Goal: Task Accomplishment & Management: Manage account settings

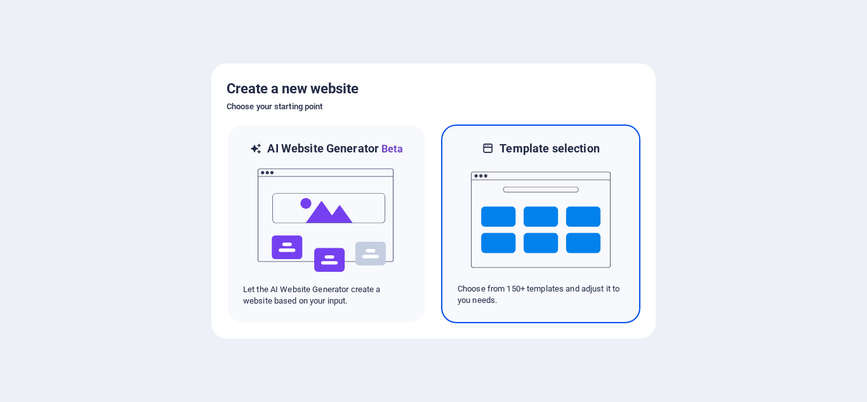
click at [537, 196] on img at bounding box center [541, 219] width 140 height 127
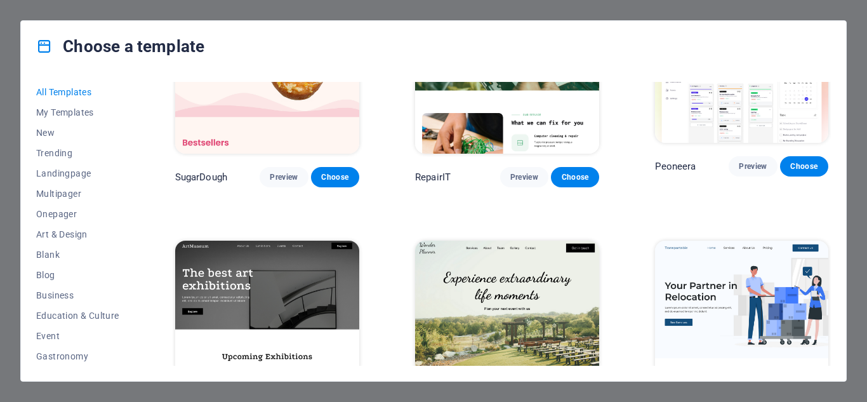
scroll to position [144, 0]
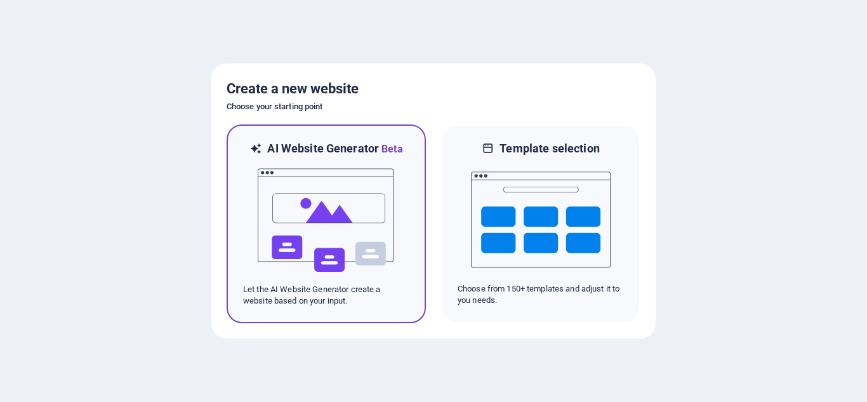
click at [343, 211] on img at bounding box center [326, 220] width 140 height 127
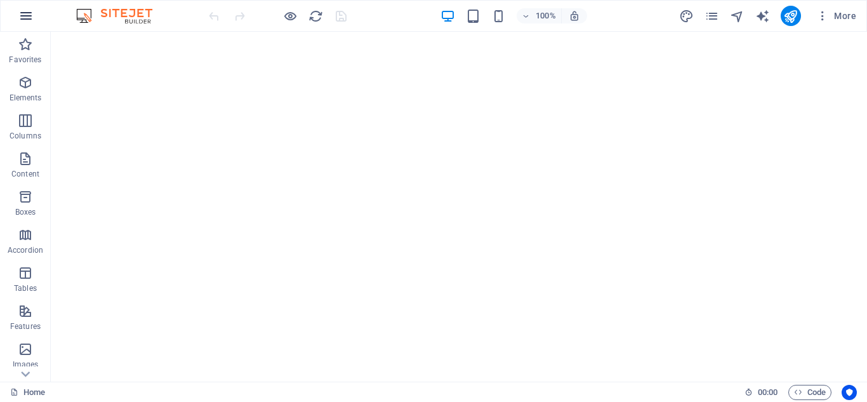
click at [28, 17] on icon "button" at bounding box center [25, 15] width 15 height 15
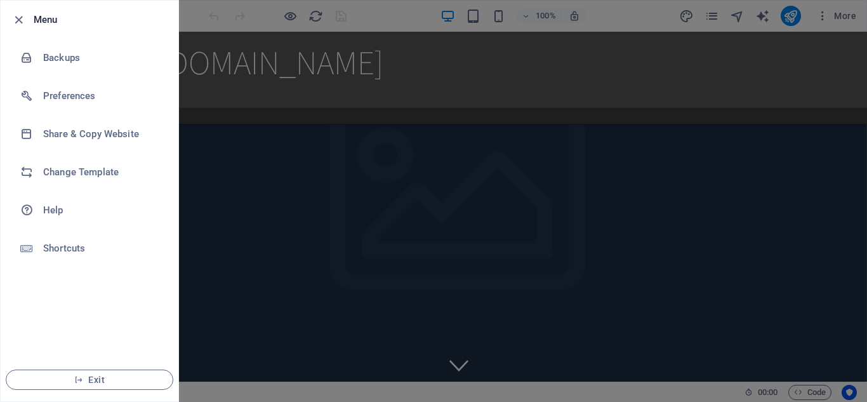
scroll to position [1176, 0]
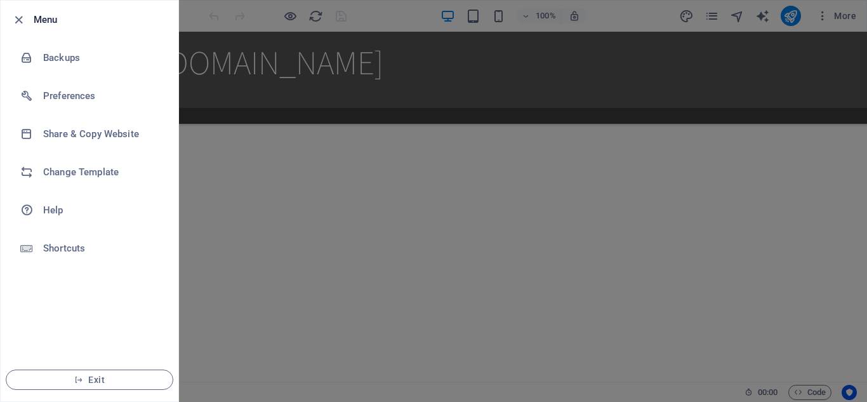
click at [442, 71] on div at bounding box center [433, 201] width 867 height 402
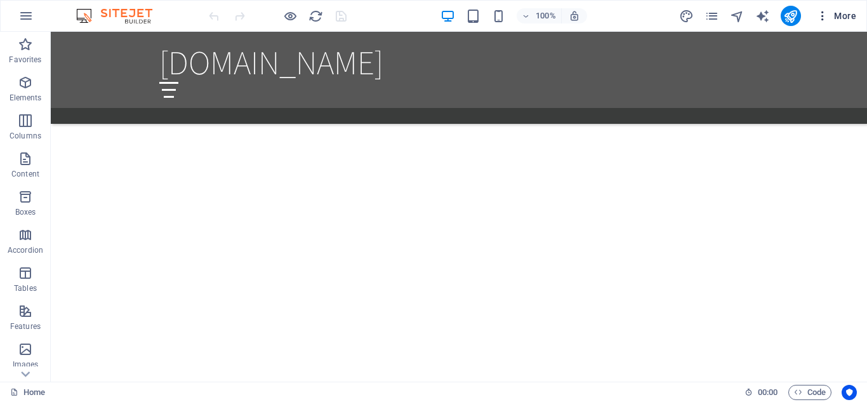
click at [841, 15] on span "More" at bounding box center [836, 16] width 40 height 13
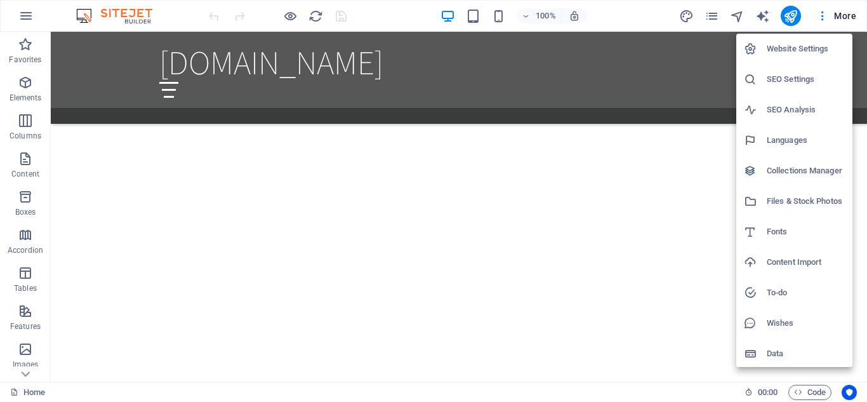
click at [819, 44] on h6 "Website Settings" at bounding box center [805, 48] width 78 height 15
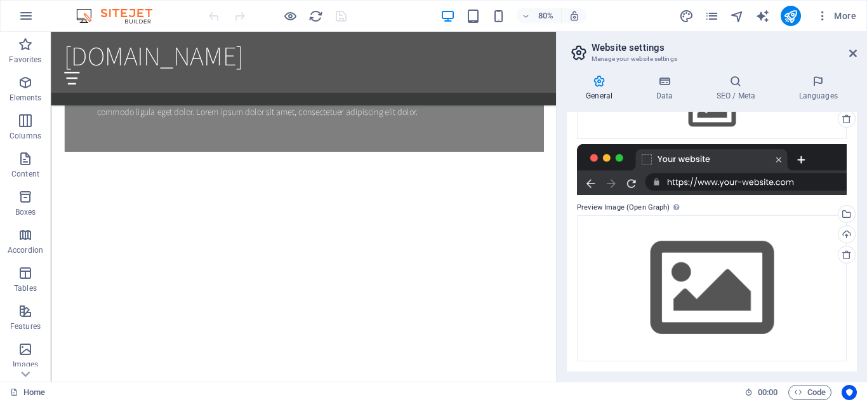
scroll to position [0, 0]
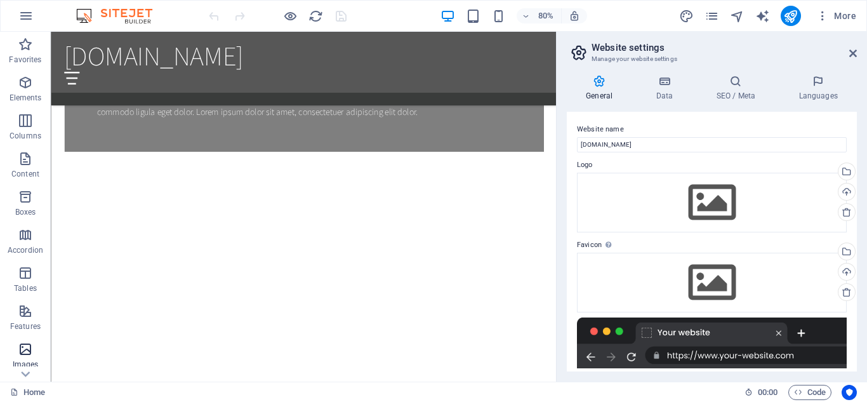
click at [34, 343] on span "Images" at bounding box center [25, 356] width 51 height 30
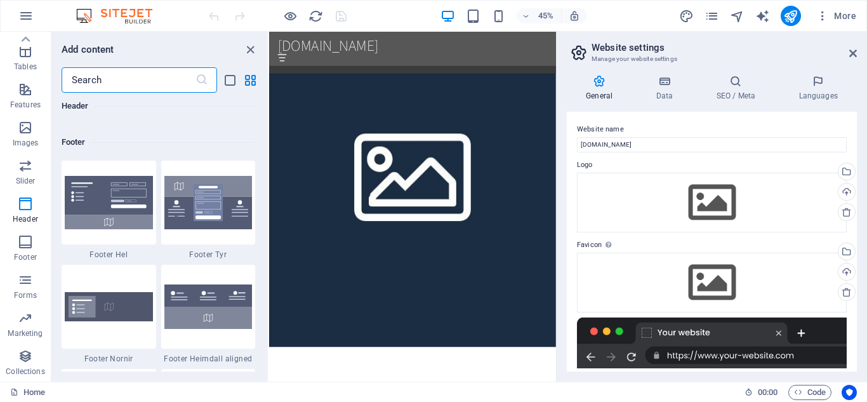
scroll to position [221, 0]
click at [18, 246] on icon "button" at bounding box center [25, 241] width 15 height 15
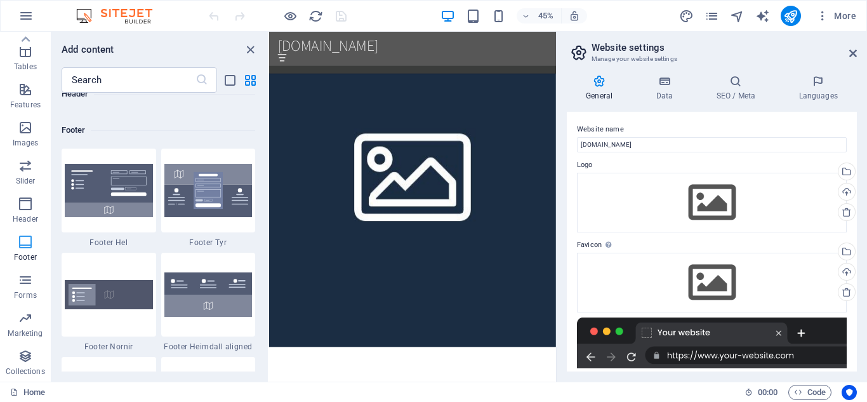
scroll to position [8400, 0]
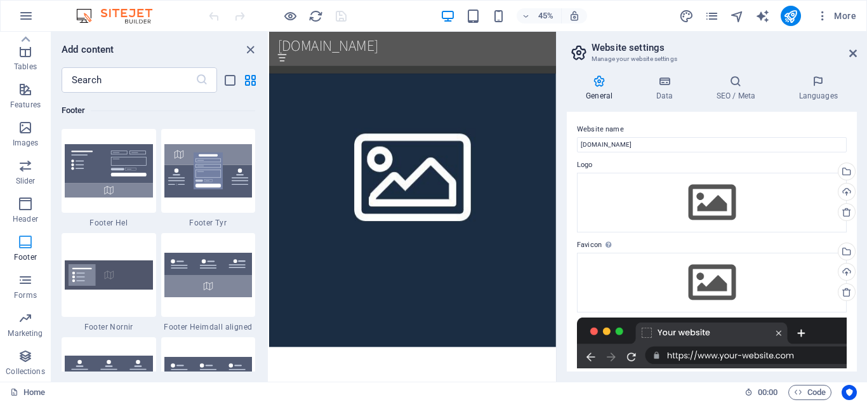
click at [18, 246] on icon "button" at bounding box center [25, 241] width 15 height 15
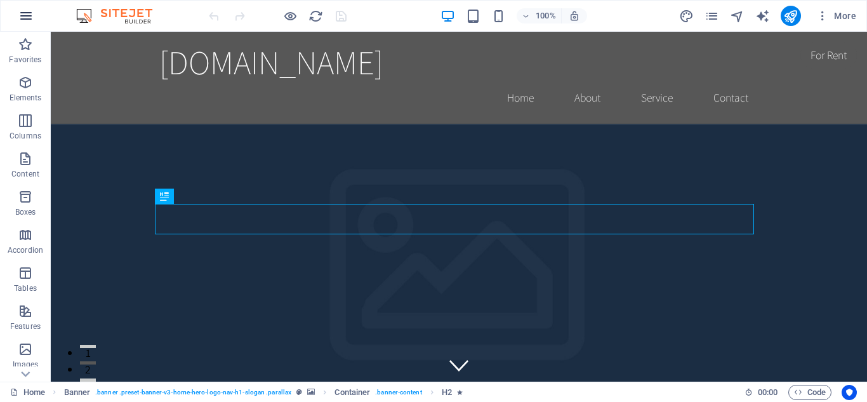
click at [25, 18] on icon "button" at bounding box center [25, 15] width 15 height 15
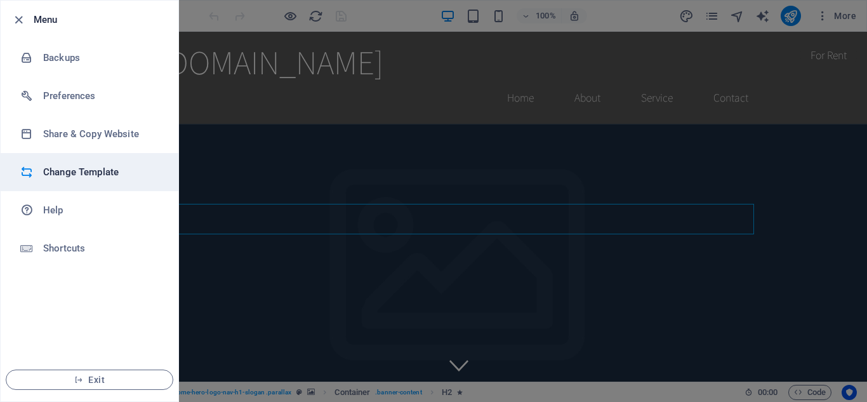
click at [75, 164] on li "Change Template" at bounding box center [90, 172] width 178 height 38
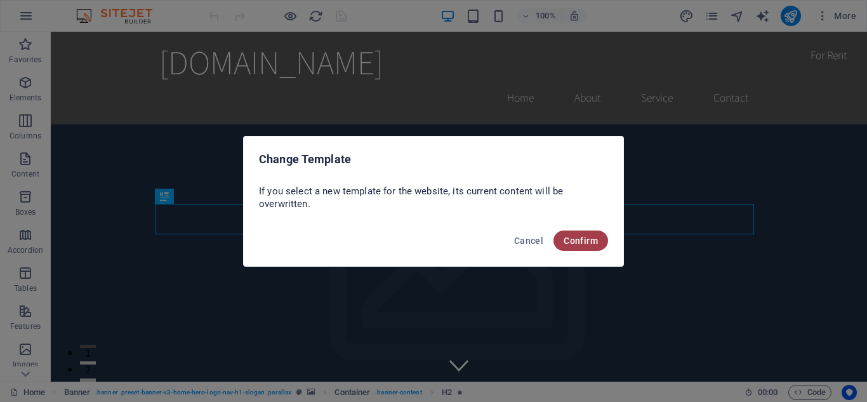
click at [562, 235] on button "Confirm" at bounding box center [580, 240] width 55 height 20
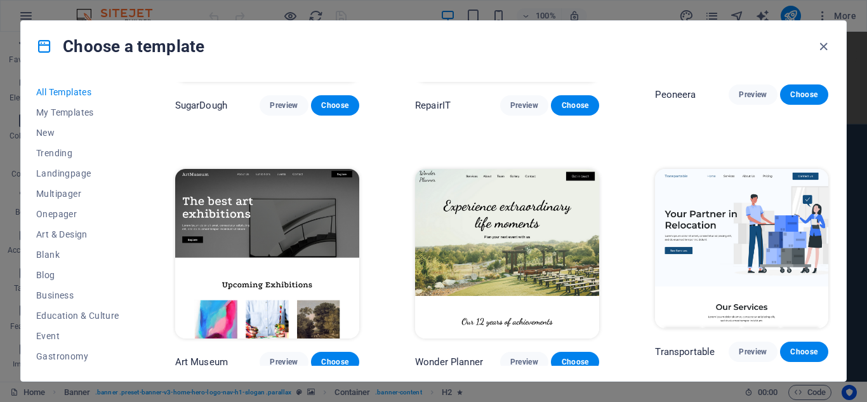
scroll to position [380, 0]
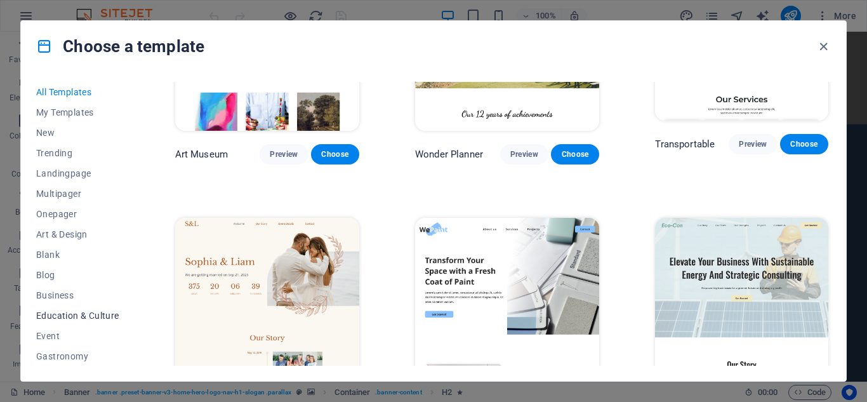
click at [98, 311] on span "Education & Culture" at bounding box center [77, 315] width 83 height 10
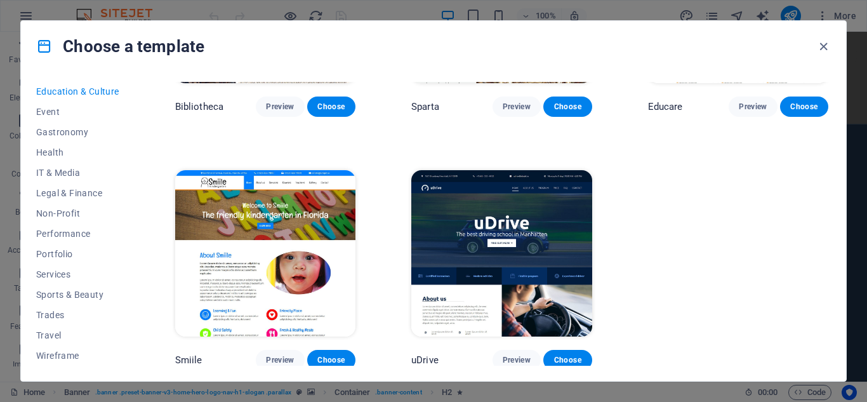
scroll to position [0, 0]
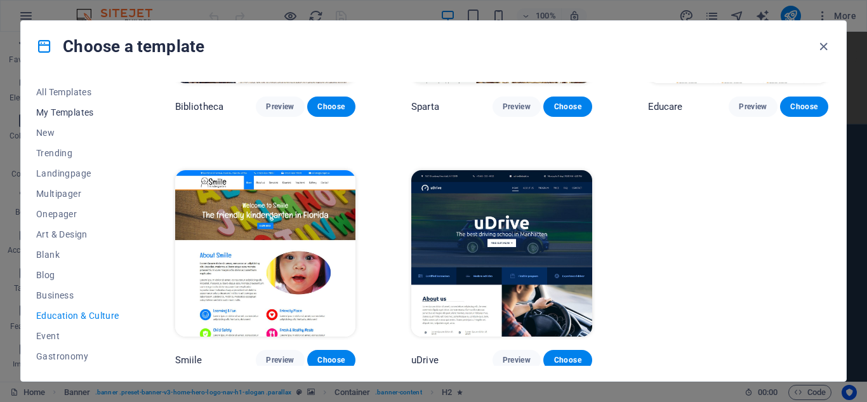
click at [84, 109] on span "My Templates" at bounding box center [77, 112] width 83 height 10
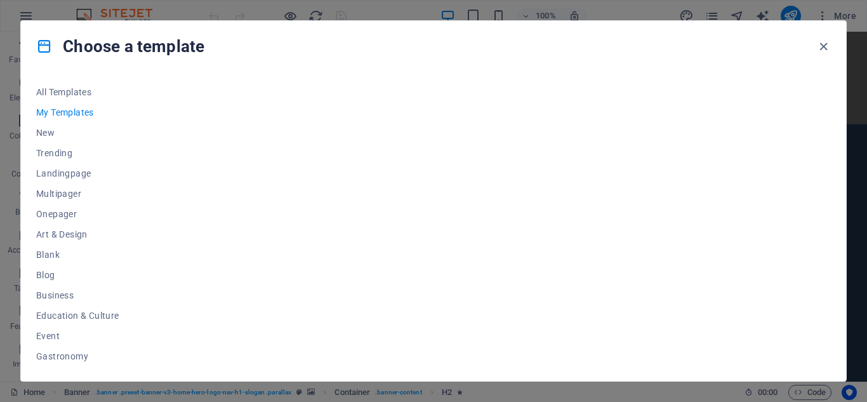
click at [84, 109] on span "My Templates" at bounding box center [77, 112] width 83 height 10
click at [51, 125] on button "New" at bounding box center [77, 132] width 83 height 20
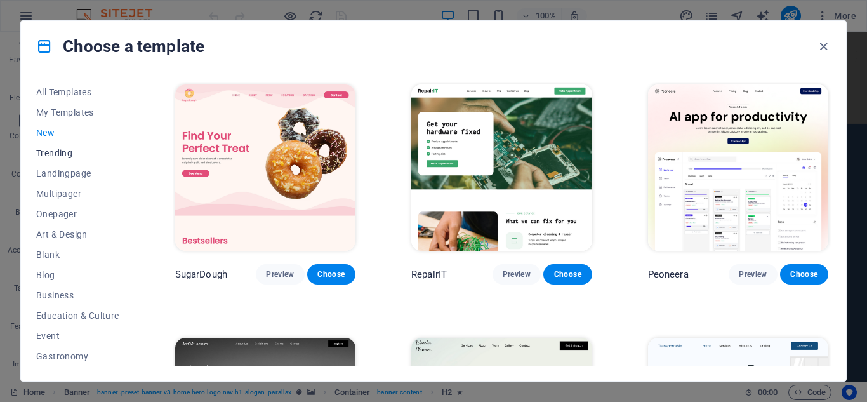
click at [53, 154] on span "Trending" at bounding box center [77, 153] width 83 height 10
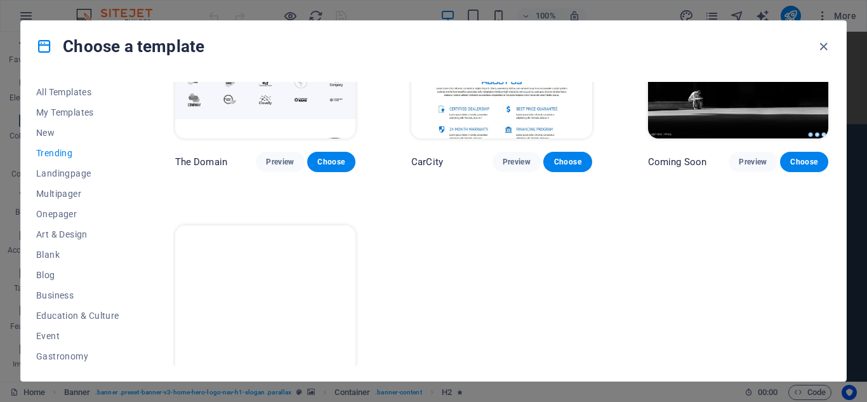
scroll to position [1176, 0]
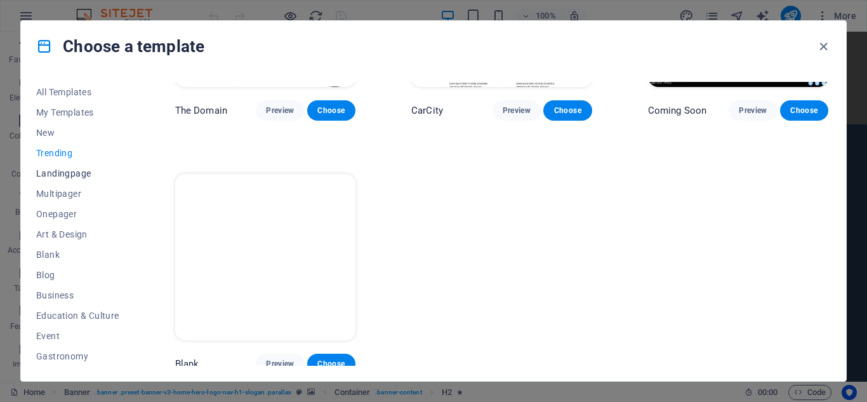
click at [77, 168] on span "Landingpage" at bounding box center [77, 173] width 83 height 10
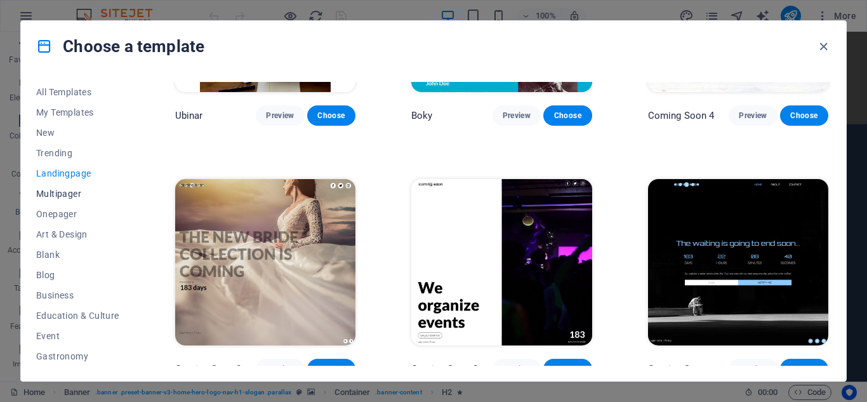
click at [73, 187] on button "Multipager" at bounding box center [77, 193] width 83 height 20
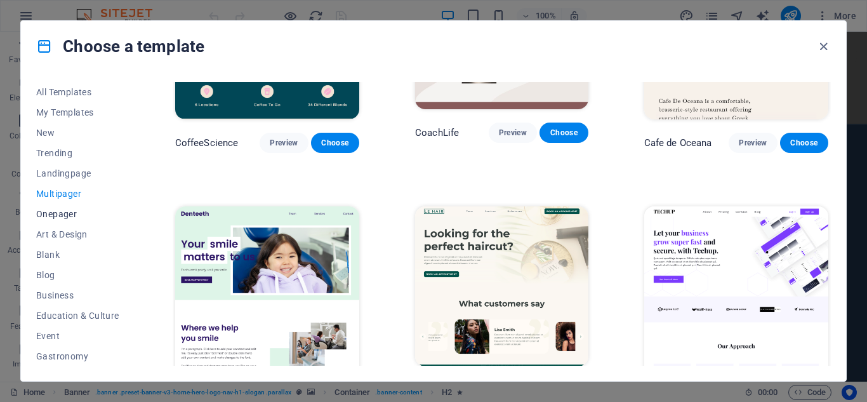
click at [55, 210] on span "Onepager" at bounding box center [77, 214] width 83 height 10
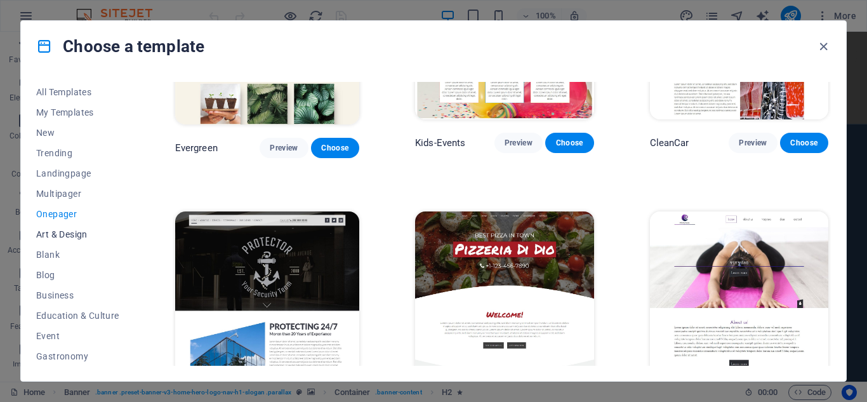
click at [52, 229] on span "Art & Design" at bounding box center [77, 234] width 83 height 10
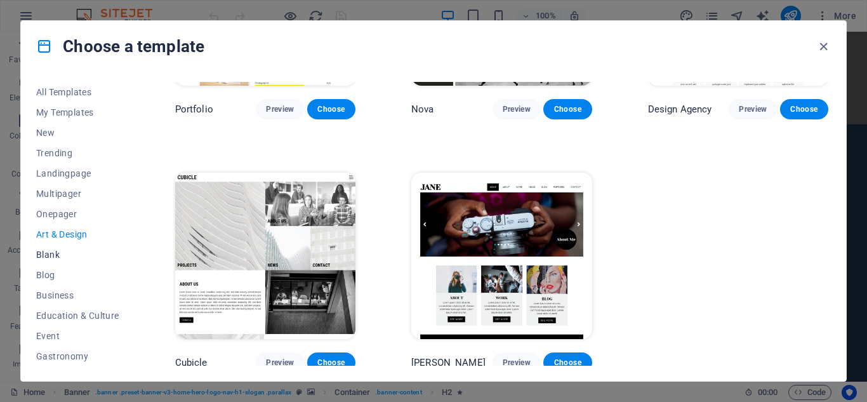
click at [51, 249] on span "Blank" at bounding box center [77, 254] width 83 height 10
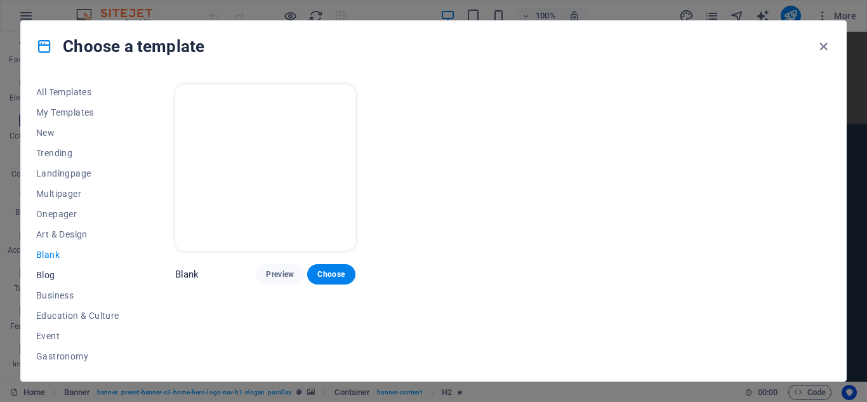
click at [47, 271] on span "Blog" at bounding box center [77, 275] width 83 height 10
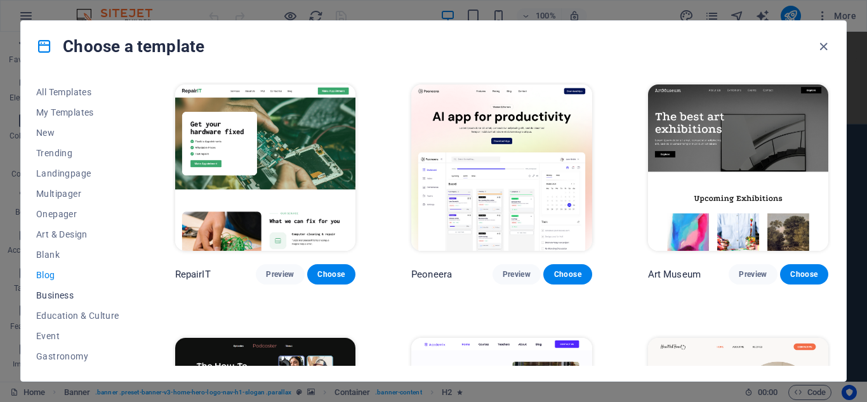
click at [49, 296] on span "Business" at bounding box center [77, 295] width 83 height 10
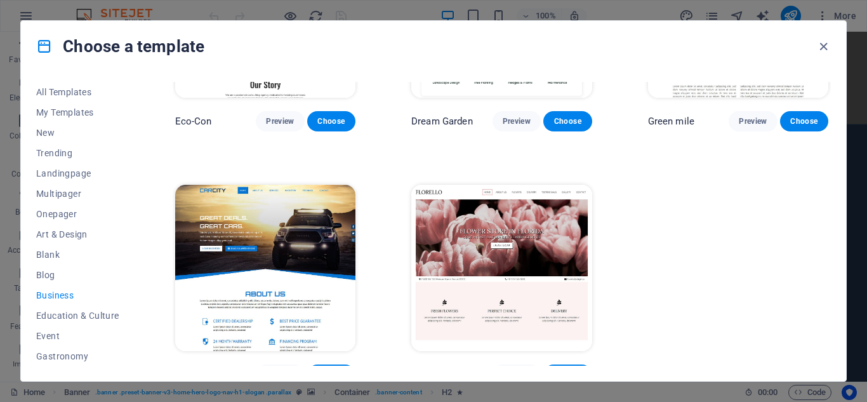
scroll to position [169, 0]
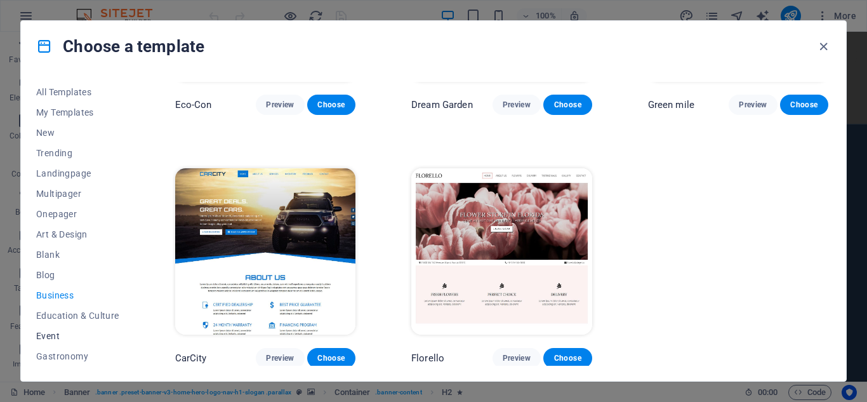
click at [51, 331] on span "Event" at bounding box center [77, 336] width 83 height 10
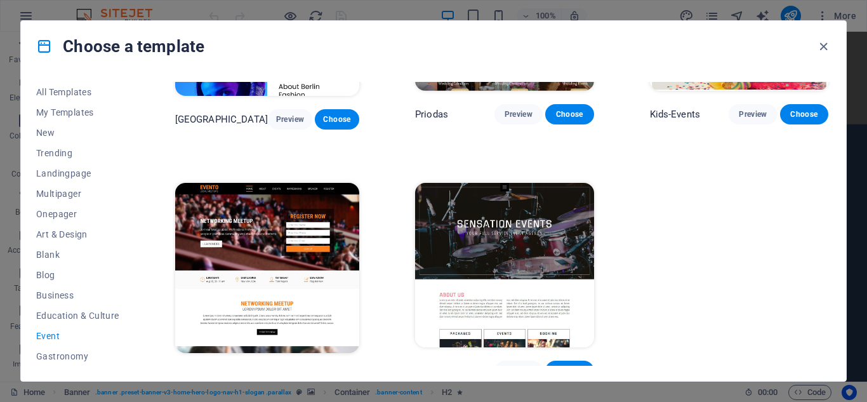
scroll to position [421, 0]
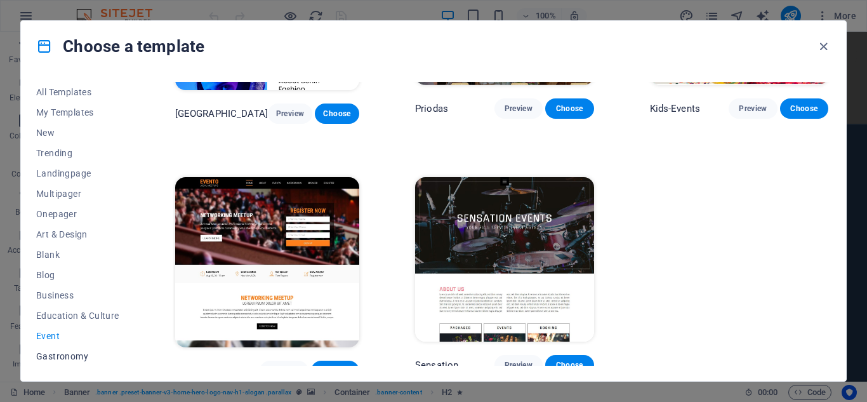
click at [49, 351] on span "Gastronomy" at bounding box center [77, 356] width 83 height 10
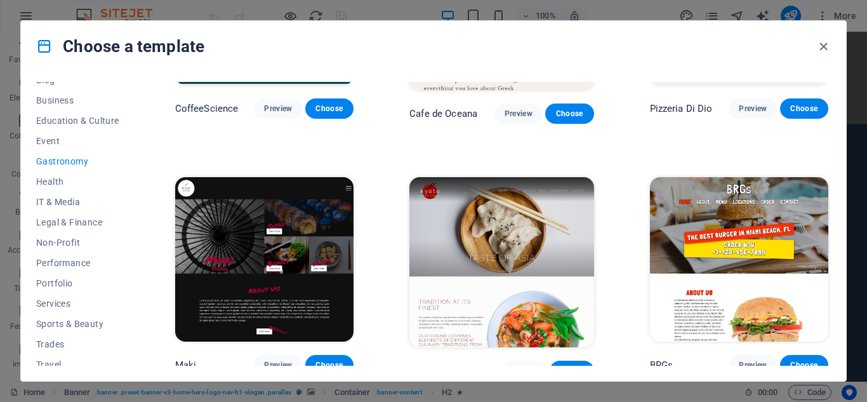
scroll to position [195, 0]
click at [58, 176] on span "Health" at bounding box center [77, 181] width 83 height 10
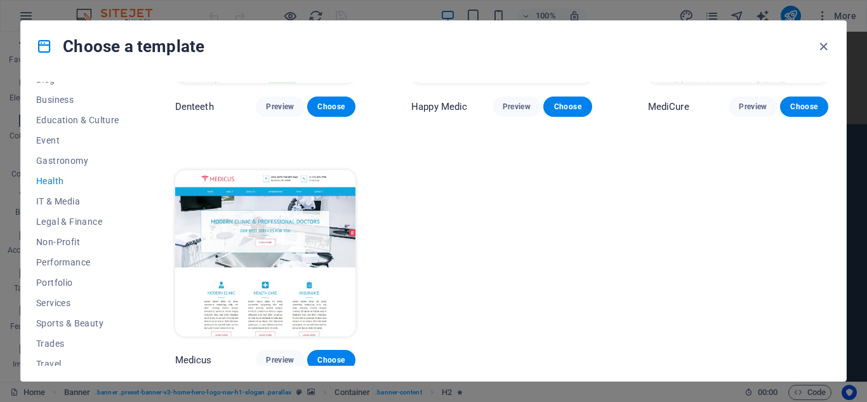
scroll to position [0, 0]
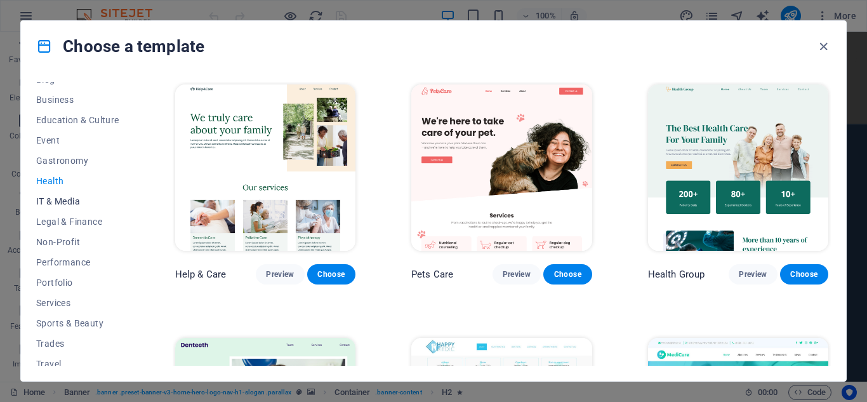
click at [58, 197] on span "IT & Media" at bounding box center [77, 201] width 83 height 10
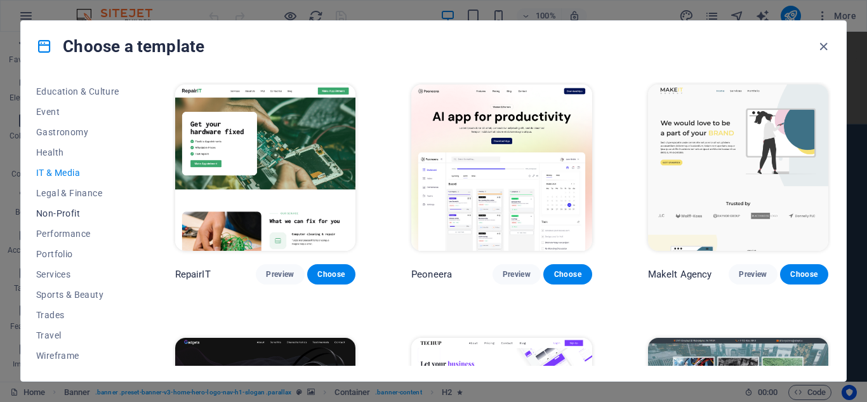
scroll to position [224, 0]
click at [53, 312] on span "Trades" at bounding box center [77, 315] width 83 height 10
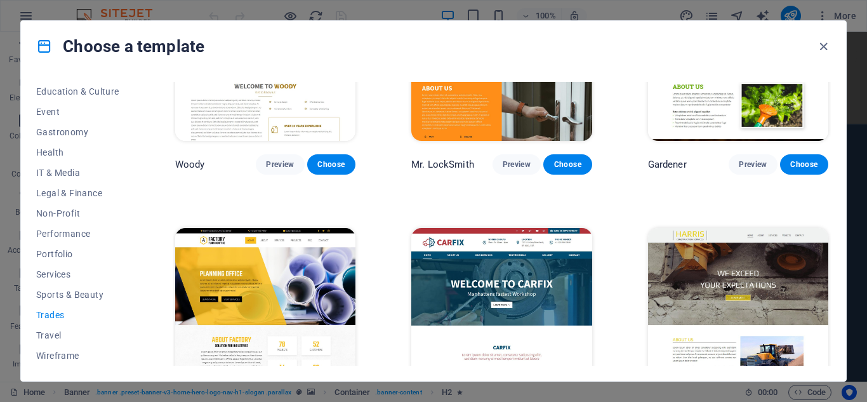
scroll to position [421, 0]
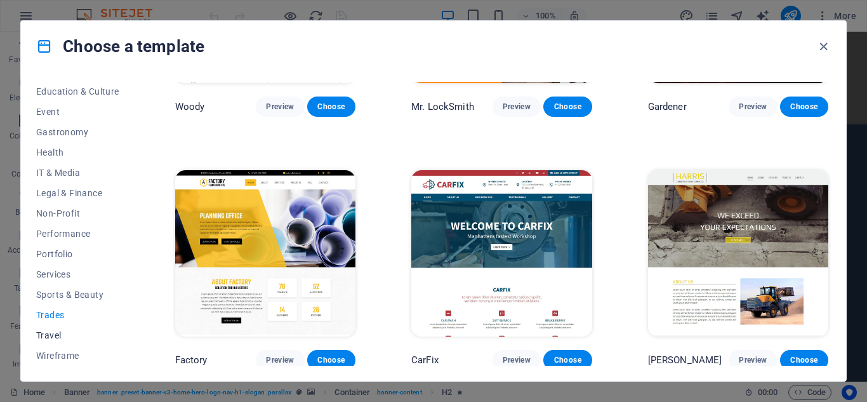
click at [58, 331] on span "Travel" at bounding box center [77, 335] width 83 height 10
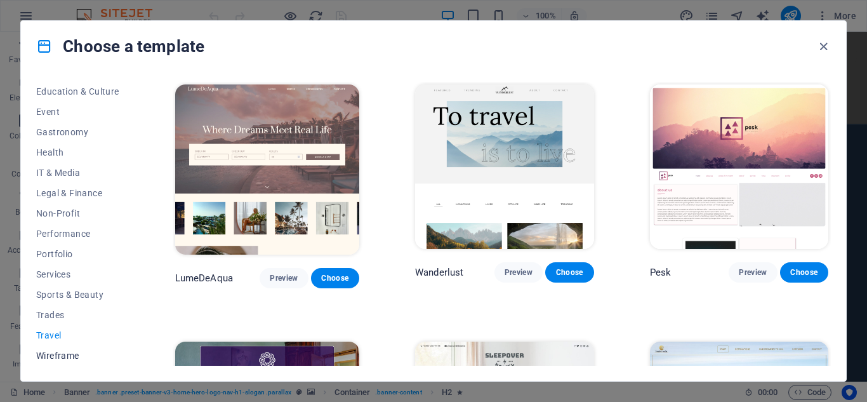
click at [56, 353] on span "Wireframe" at bounding box center [77, 355] width 83 height 10
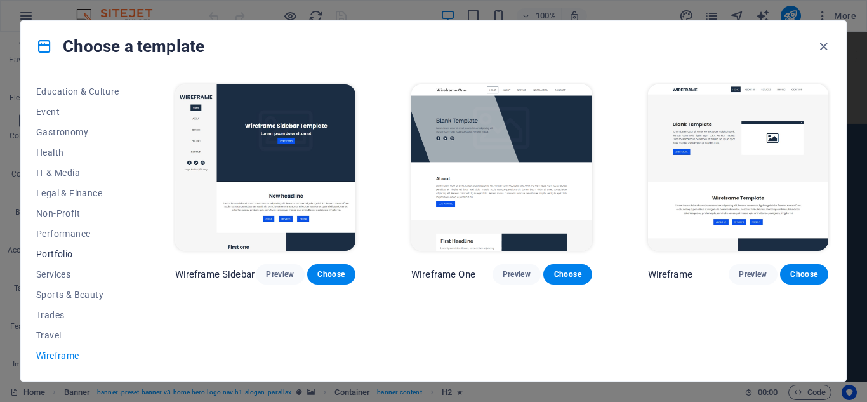
click at [74, 250] on span "Portfolio" at bounding box center [77, 254] width 83 height 10
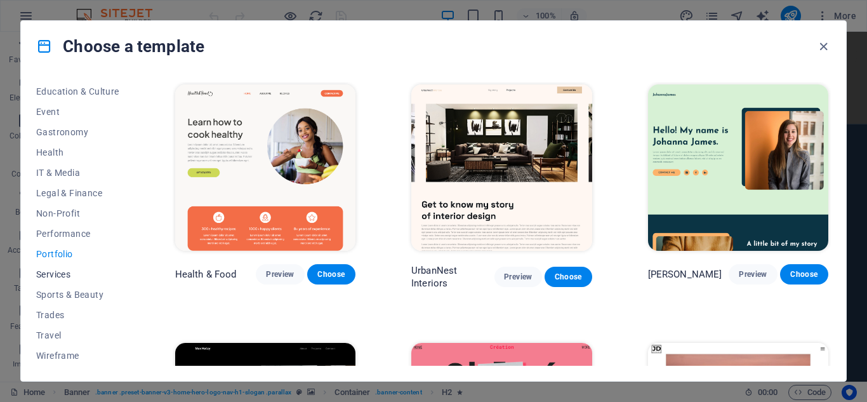
click at [56, 273] on span "Services" at bounding box center [77, 274] width 83 height 10
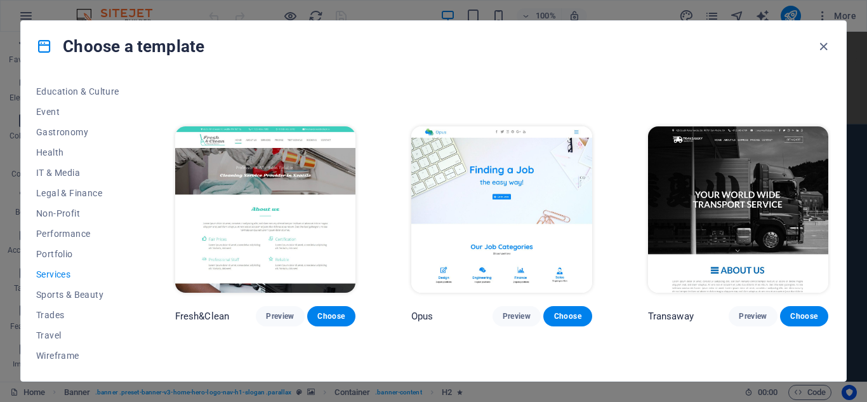
scroll to position [1438, 0]
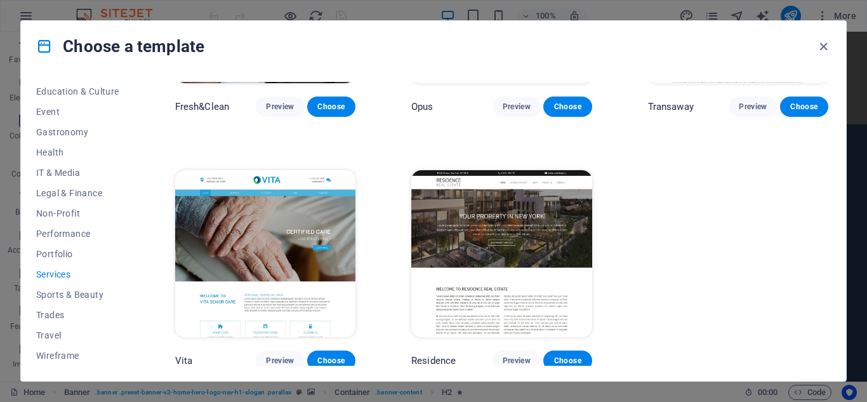
click at [456, 219] on img at bounding box center [501, 253] width 180 height 166
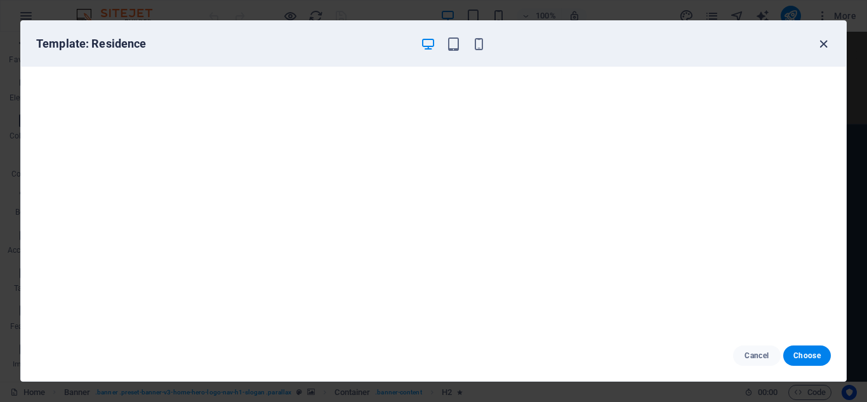
click at [822, 39] on icon "button" at bounding box center [823, 44] width 15 height 15
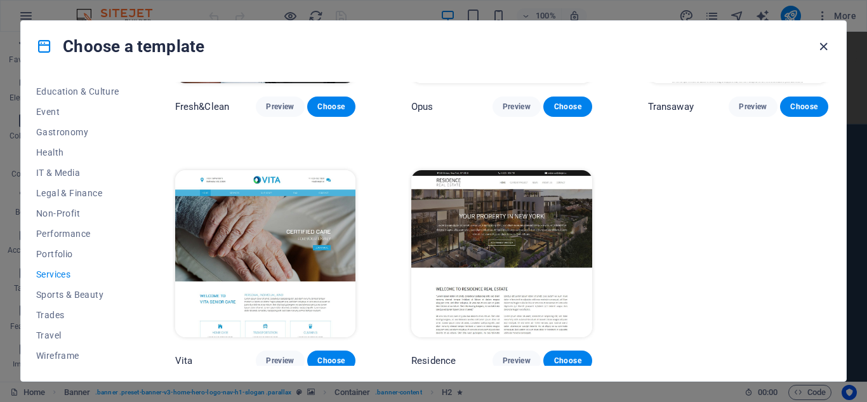
click at [825, 45] on icon "button" at bounding box center [823, 46] width 15 height 15
